Goal: Transaction & Acquisition: Purchase product/service

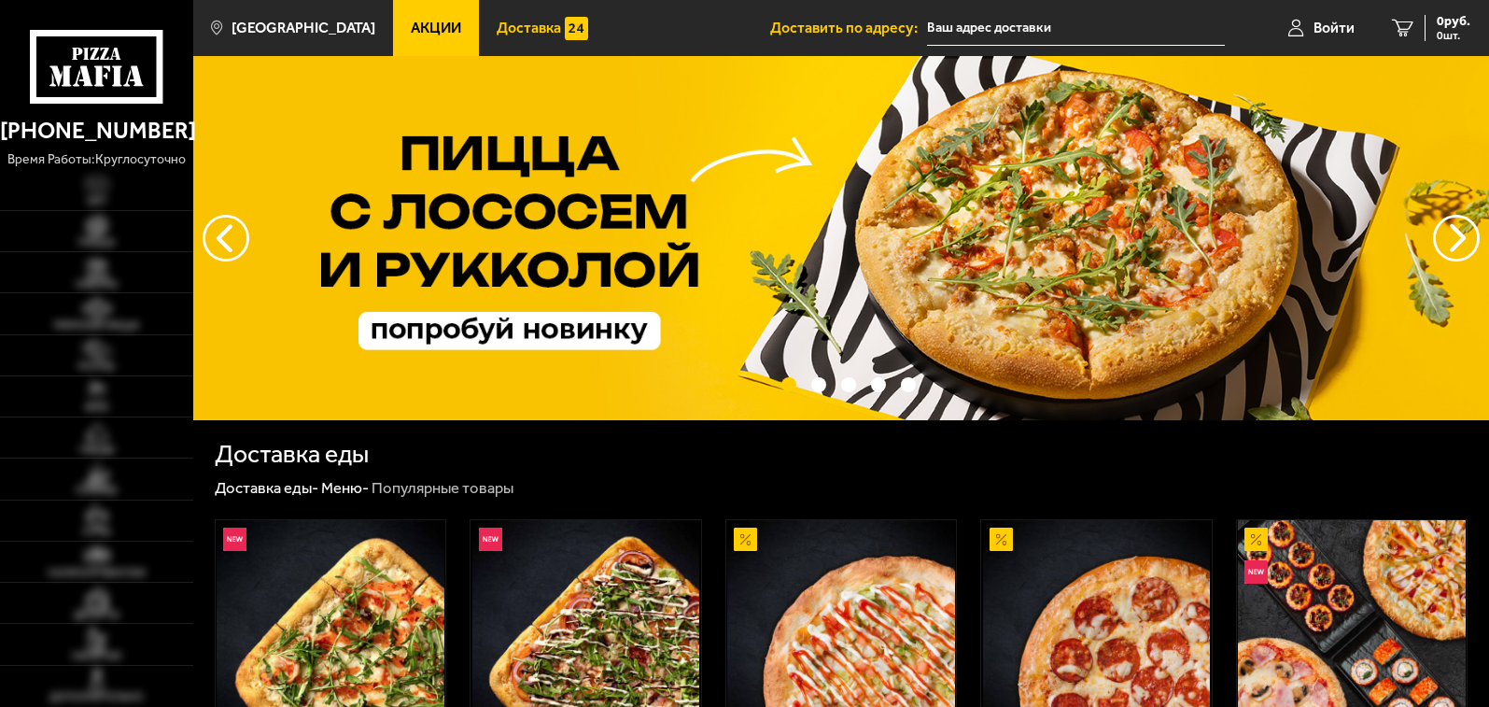
click at [521, 30] on span "Доставка" at bounding box center [529, 28] width 64 height 15
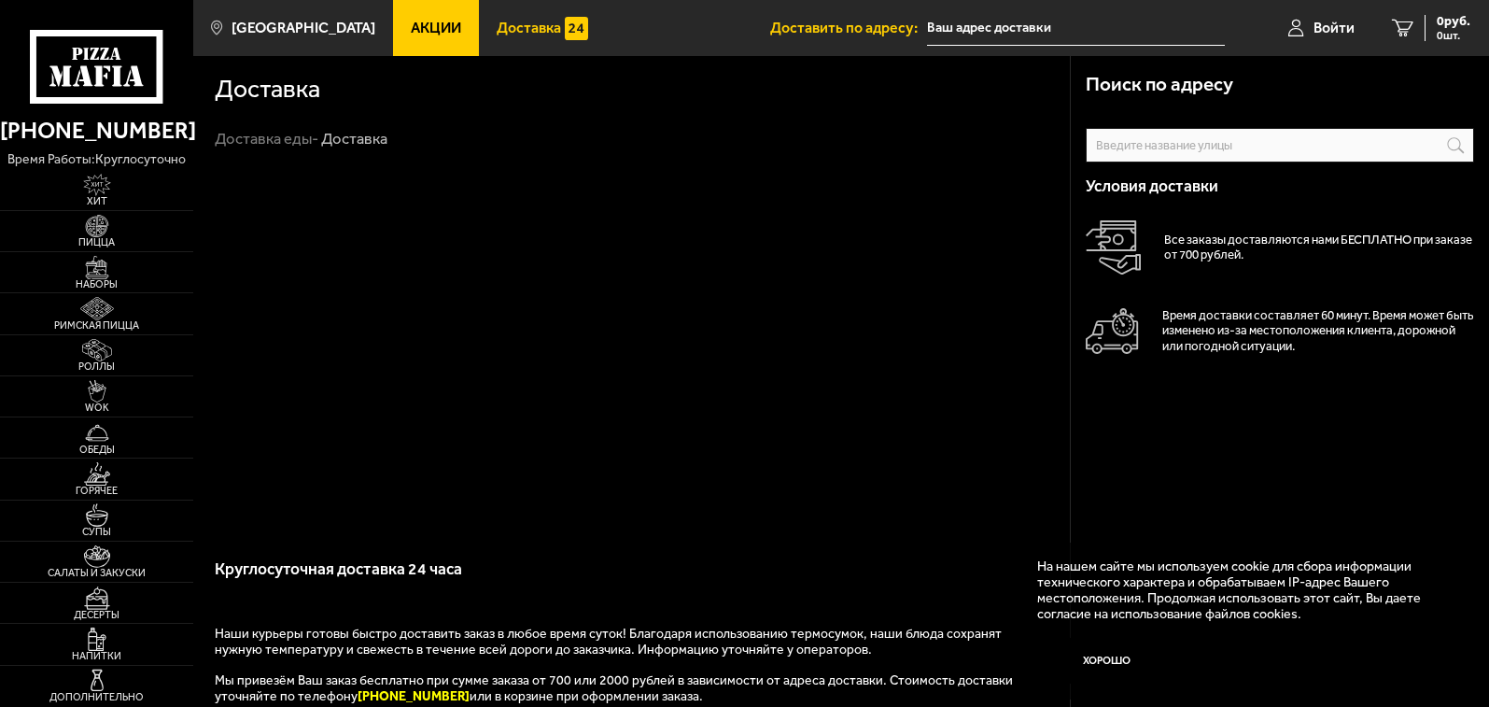
click at [1005, 19] on input "text" at bounding box center [1076, 28] width 298 height 35
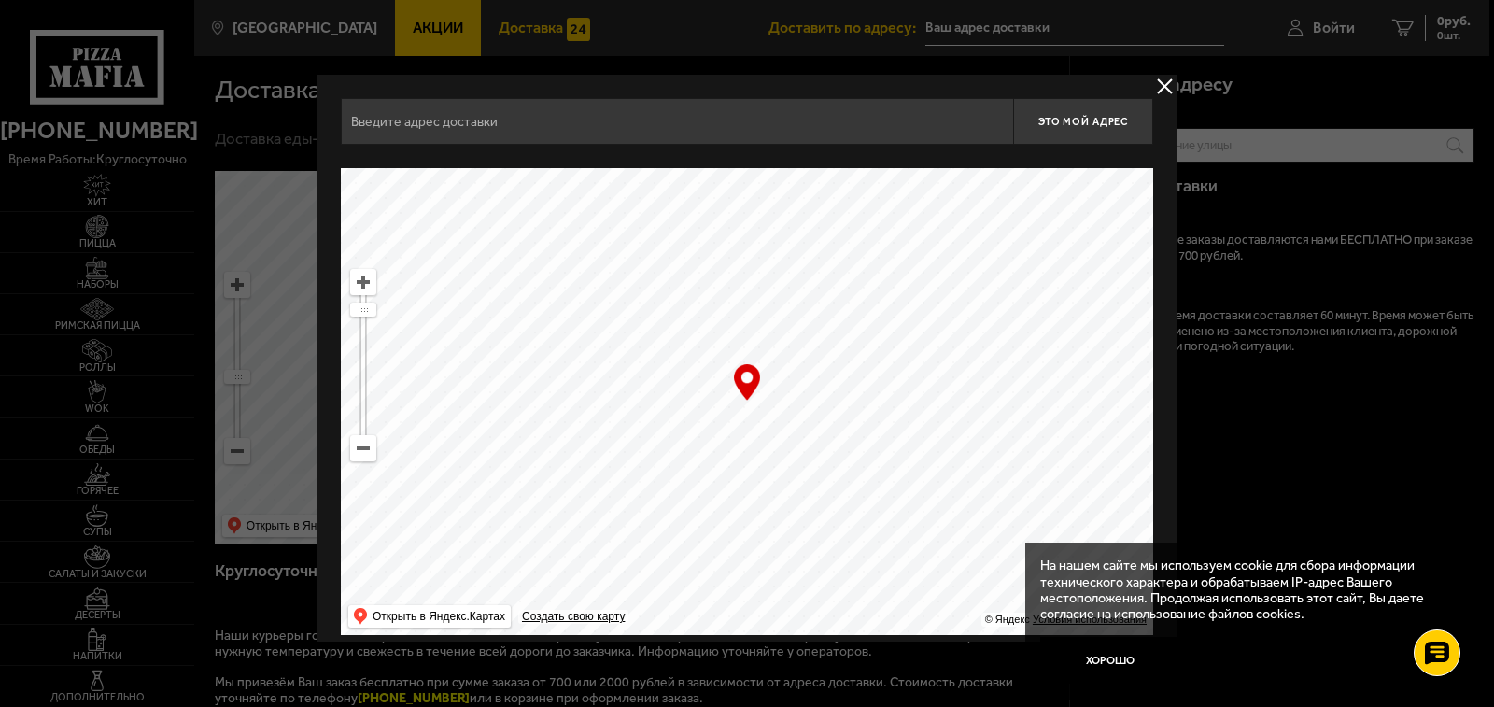
click at [1010, 26] on div at bounding box center [747, 353] width 1494 height 707
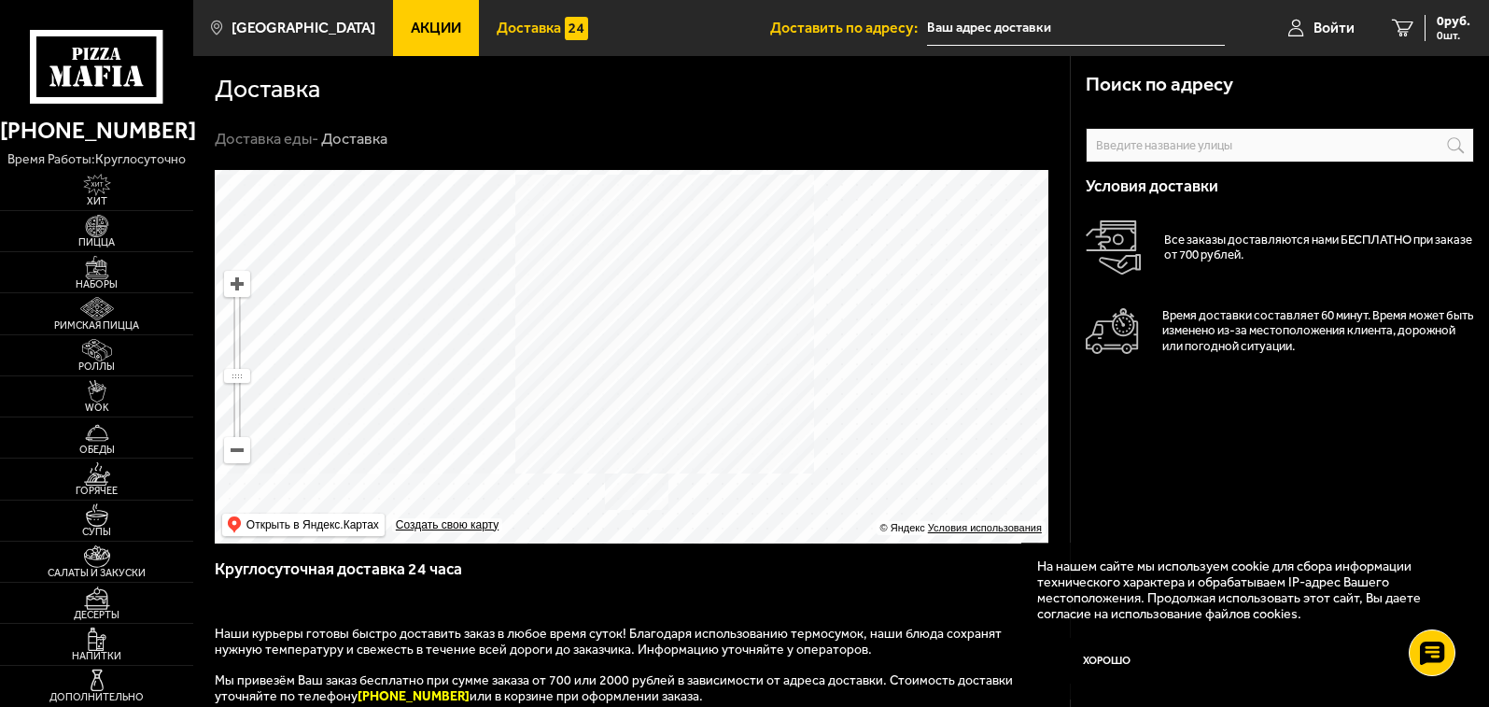
click at [1000, 26] on input "text" at bounding box center [1076, 28] width 298 height 35
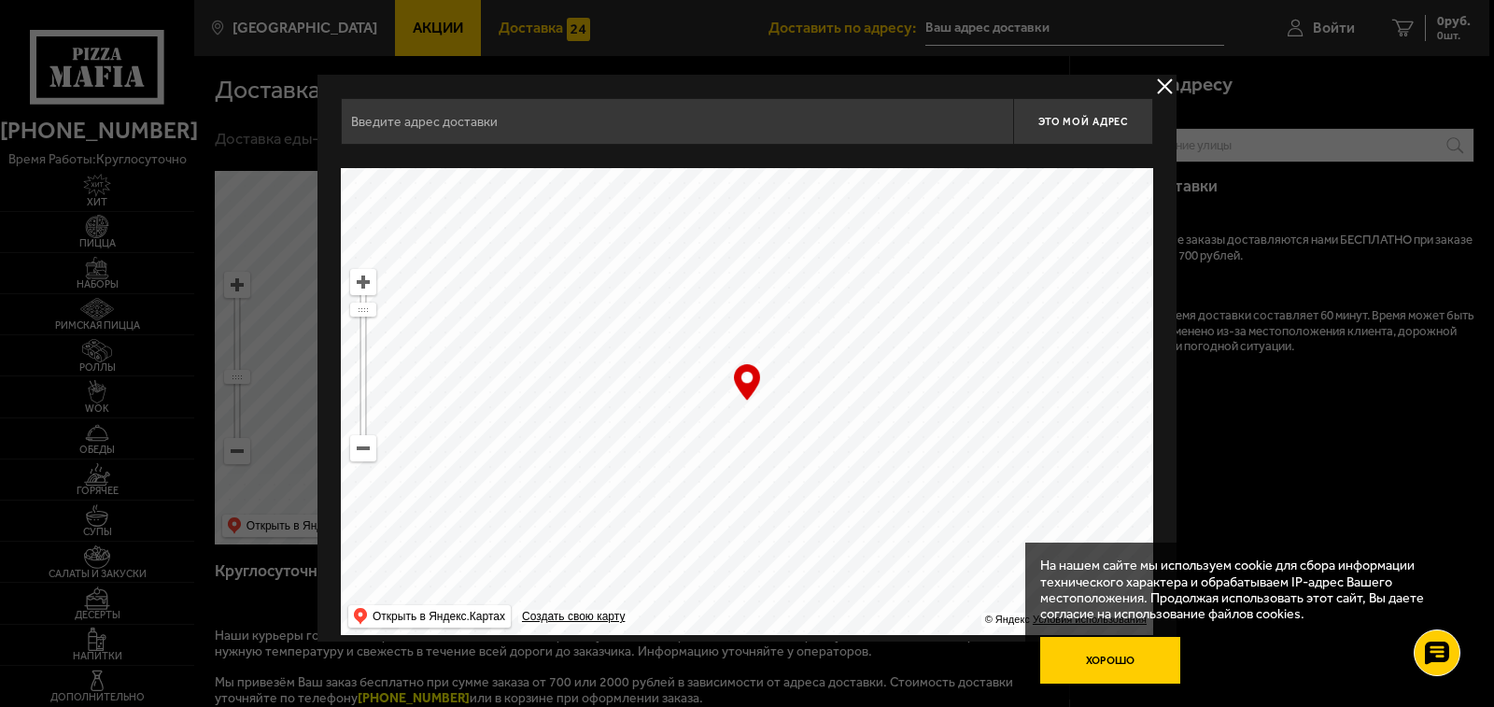
click at [1108, 653] on button "Хорошо" at bounding box center [1110, 660] width 140 height 47
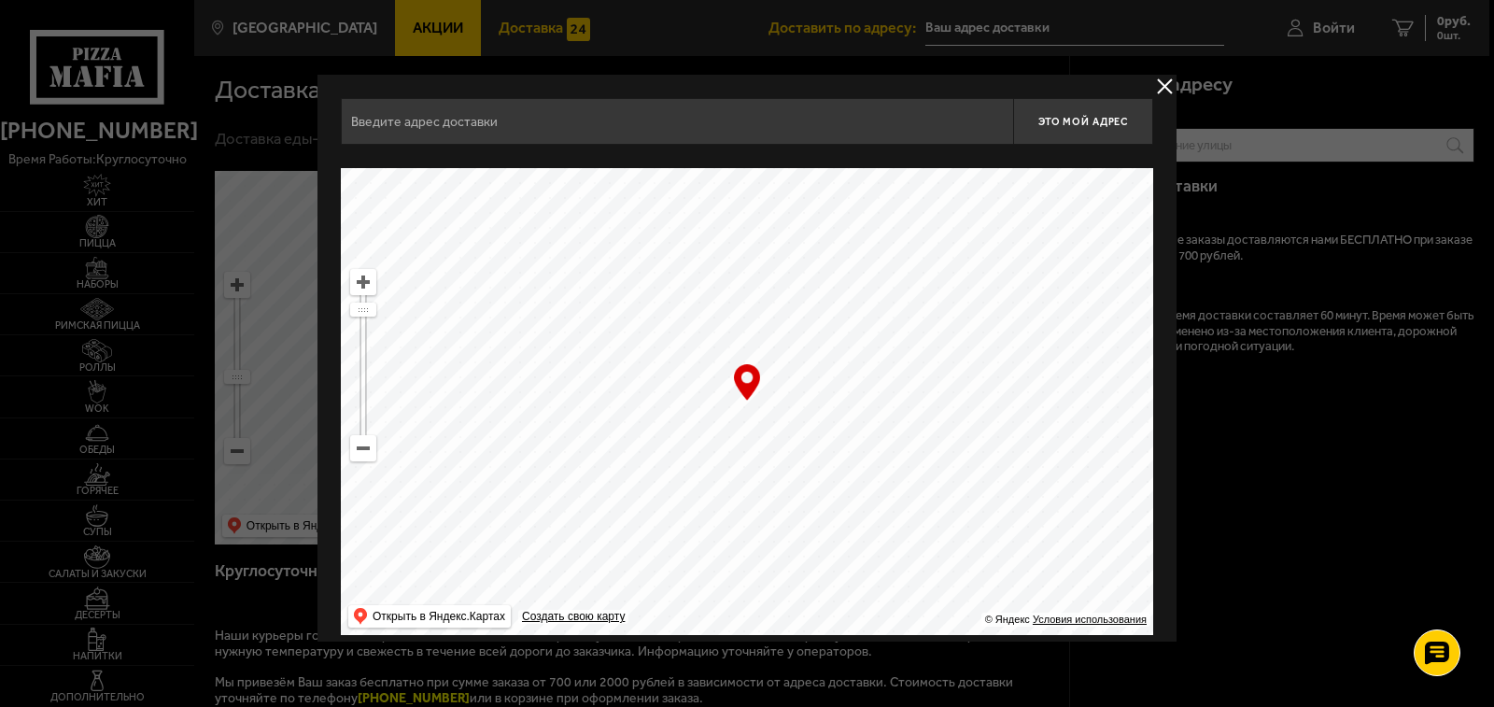
drag, startPoint x: 1070, startPoint y: 537, endPoint x: 699, endPoint y: 295, distance: 442.5
click at [980, 463] on ymaps at bounding box center [747, 401] width 812 height 467
click at [483, 127] on input "text" at bounding box center [677, 121] width 672 height 47
type input "М"
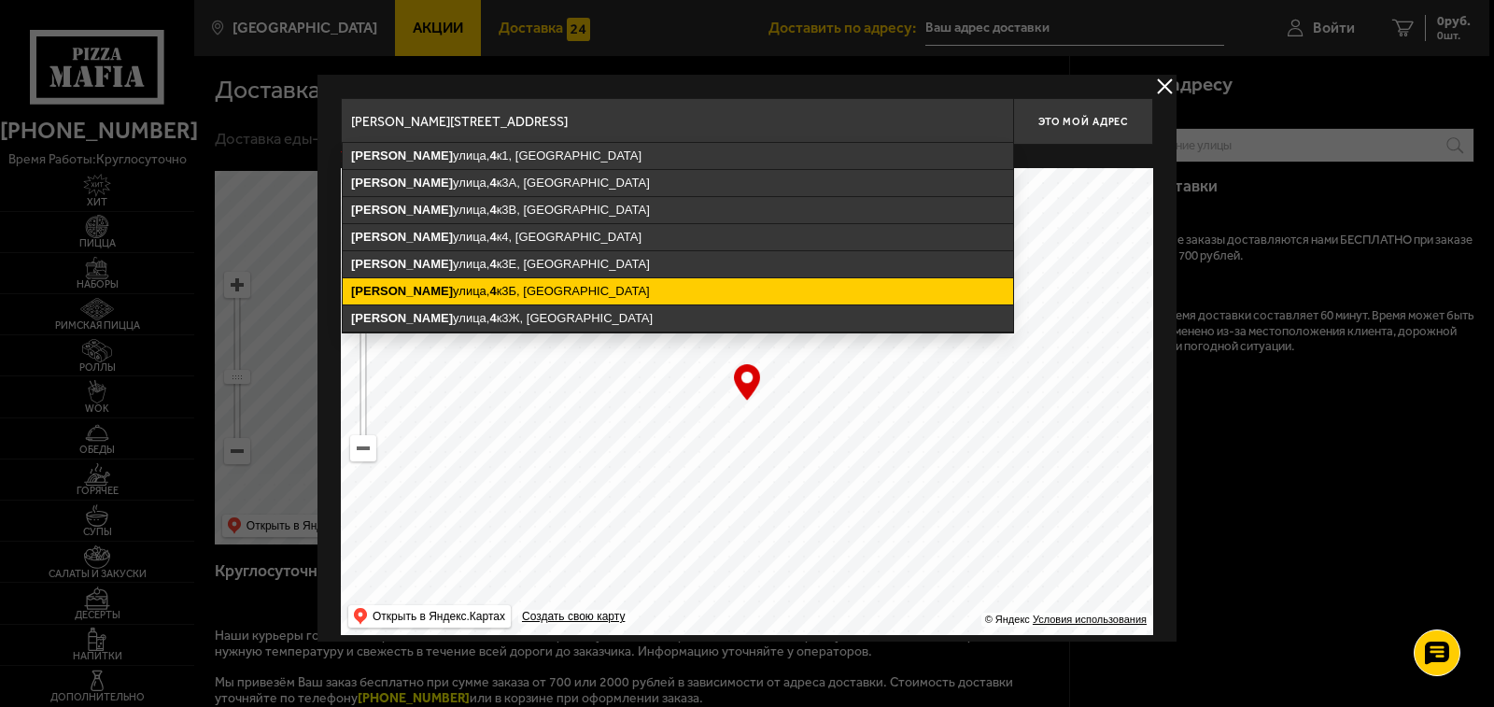
click at [484, 290] on ymaps "[PERSON_NAME][STREET_ADDRESS]" at bounding box center [678, 291] width 670 height 26
type input "[STREET_ADDRESS][PERSON_NAME]"
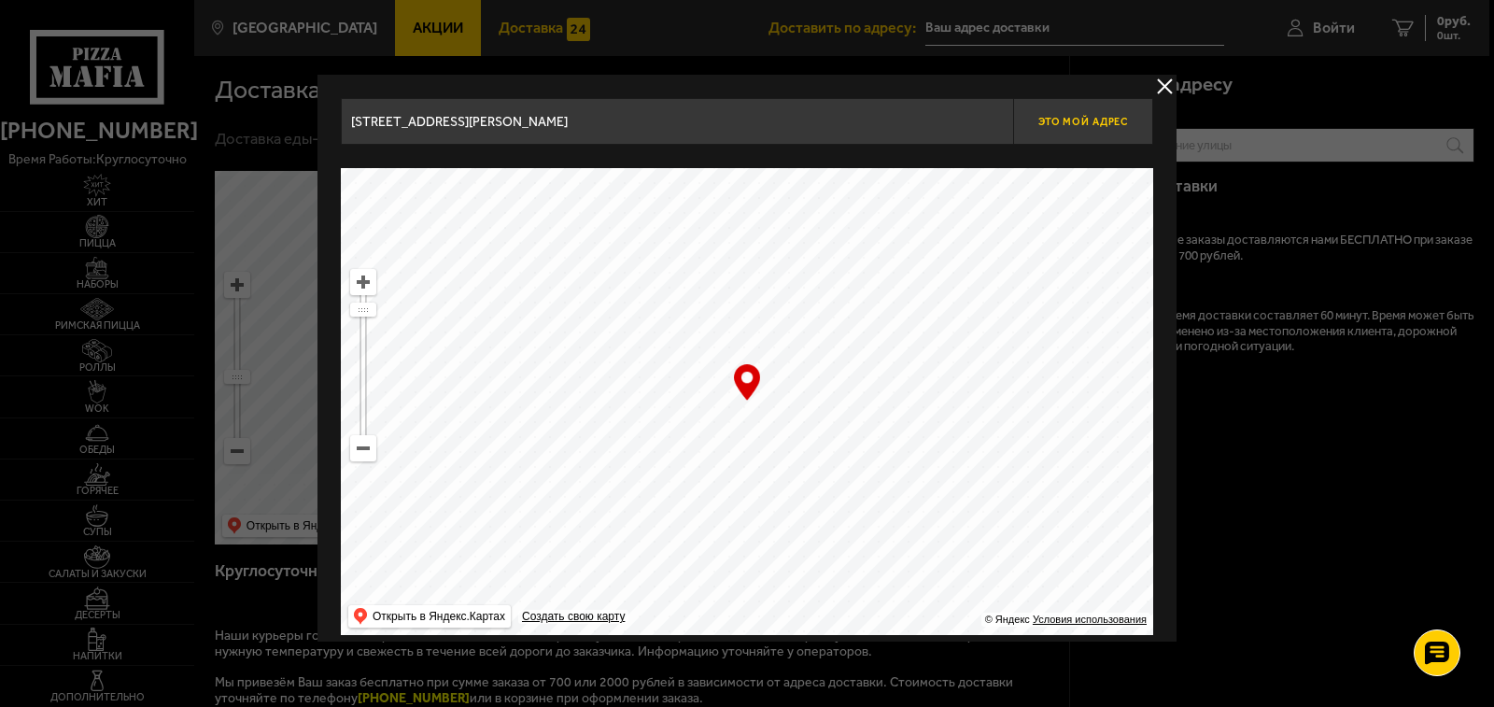
click at [1070, 127] on span "Это мой адрес" at bounding box center [1083, 122] width 90 height 12
type input "[PERSON_NAME][STREET_ADDRESS]"
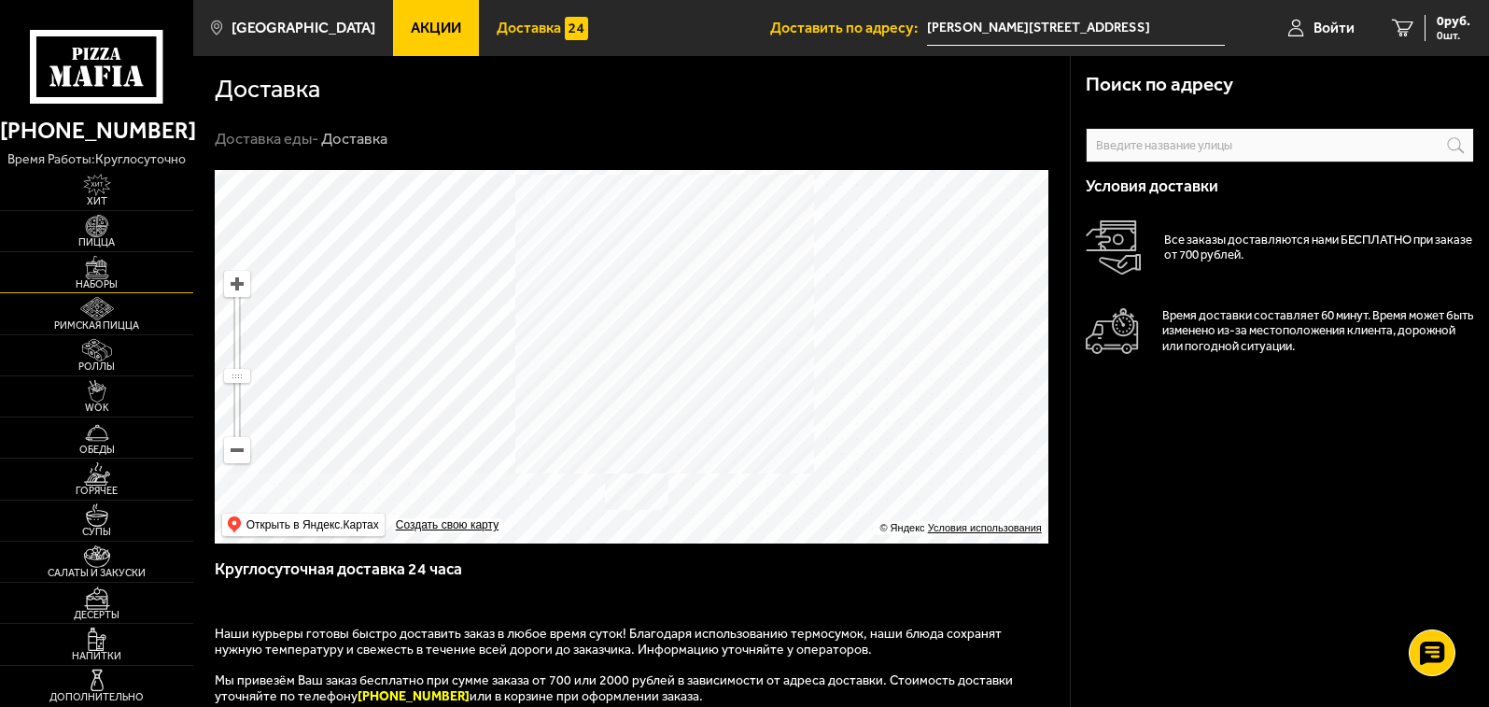
click at [89, 274] on img at bounding box center [97, 267] width 60 height 23
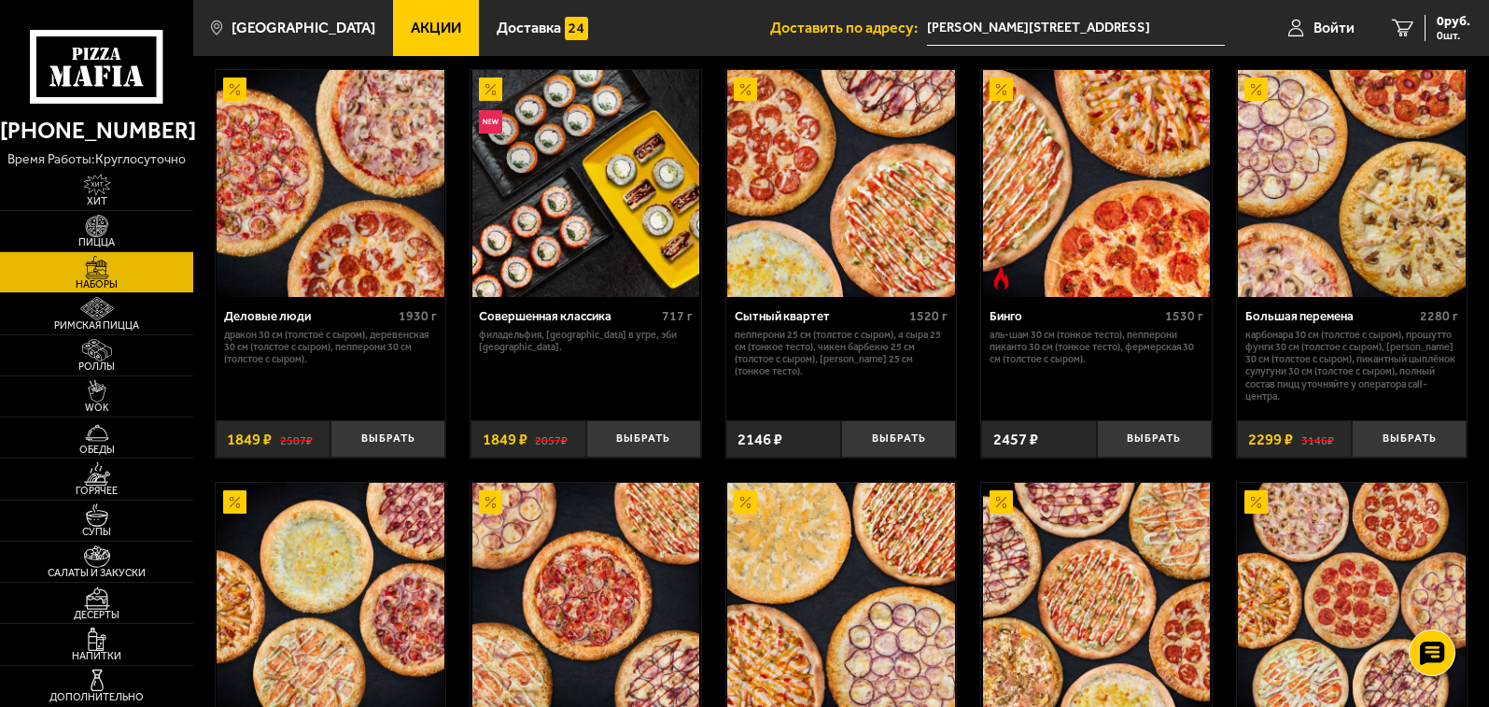
scroll to position [1680, 0]
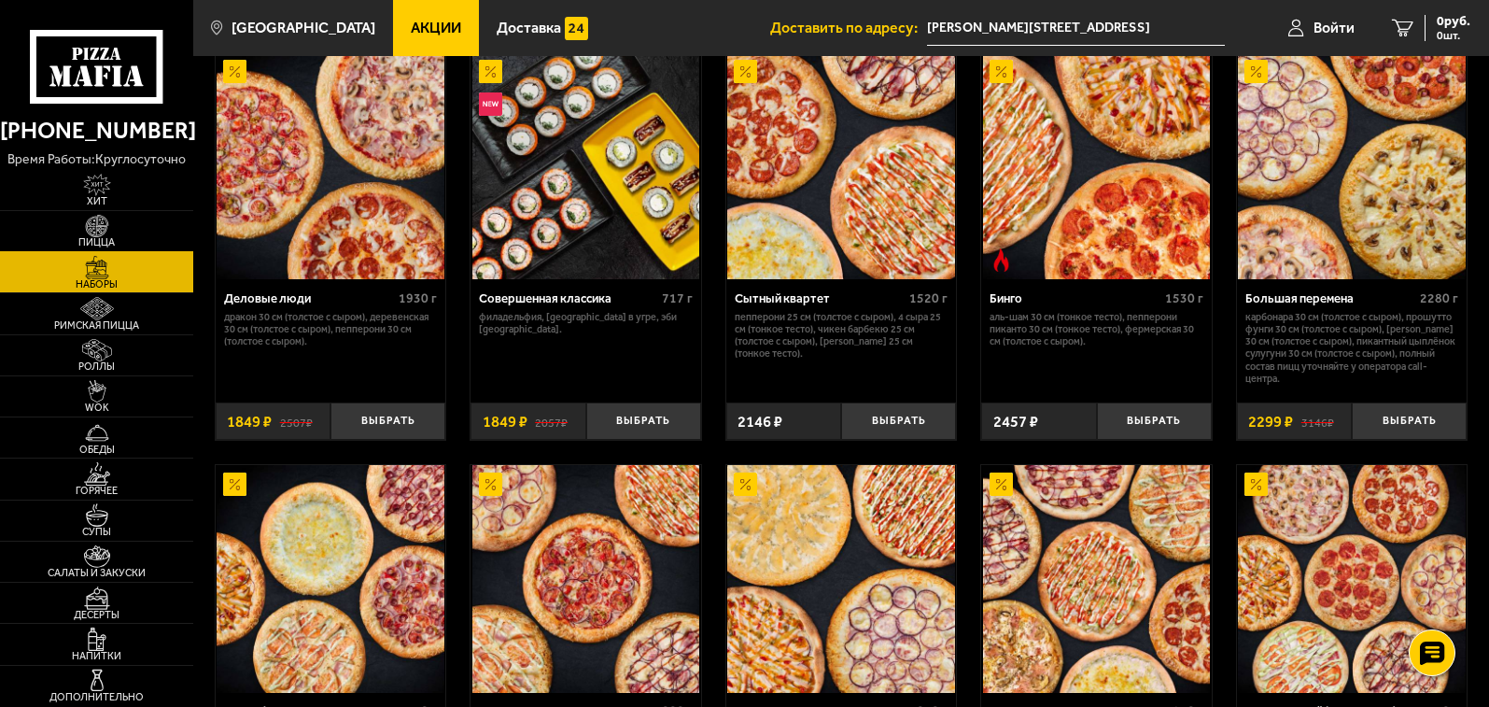
click at [80, 228] on img at bounding box center [97, 226] width 60 height 23
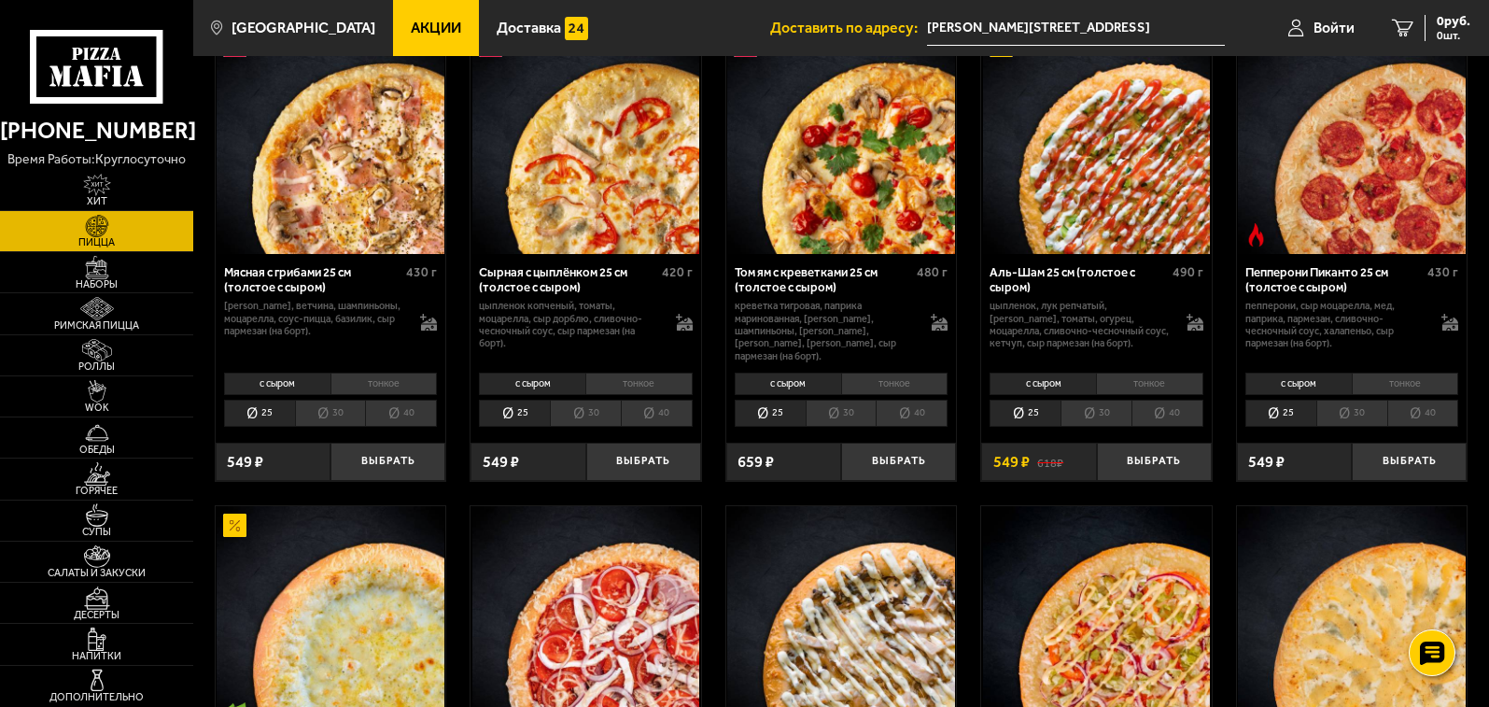
scroll to position [653, 0]
